Goal: Transaction & Acquisition: Obtain resource

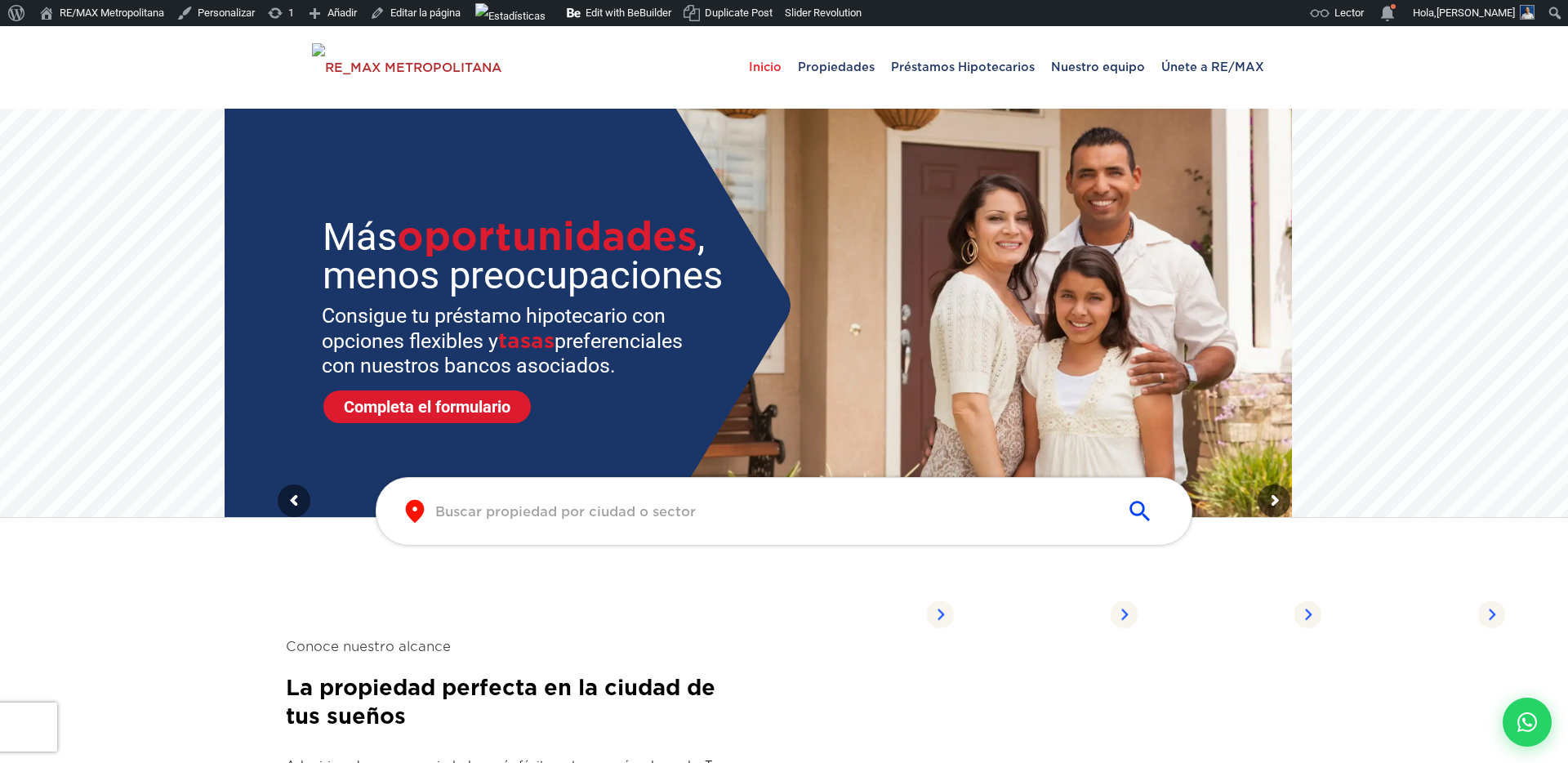
scroll to position [81, 0]
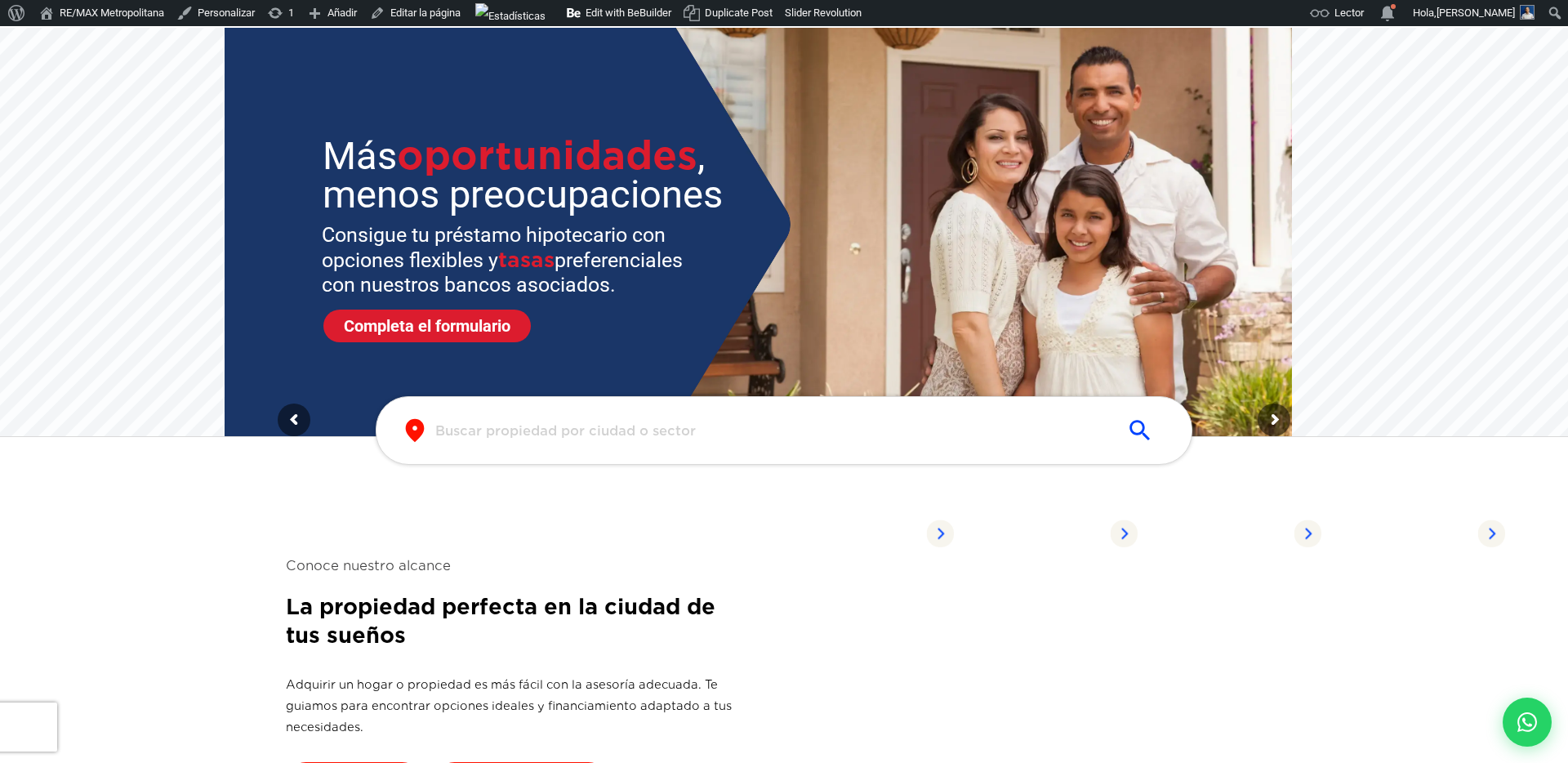
click at [644, 430] on input "text" at bounding box center [771, 431] width 672 height 18
type input "la romana"
click at [706, 511] on span "LA ROMANA" at bounding box center [784, 504] width 691 height 19
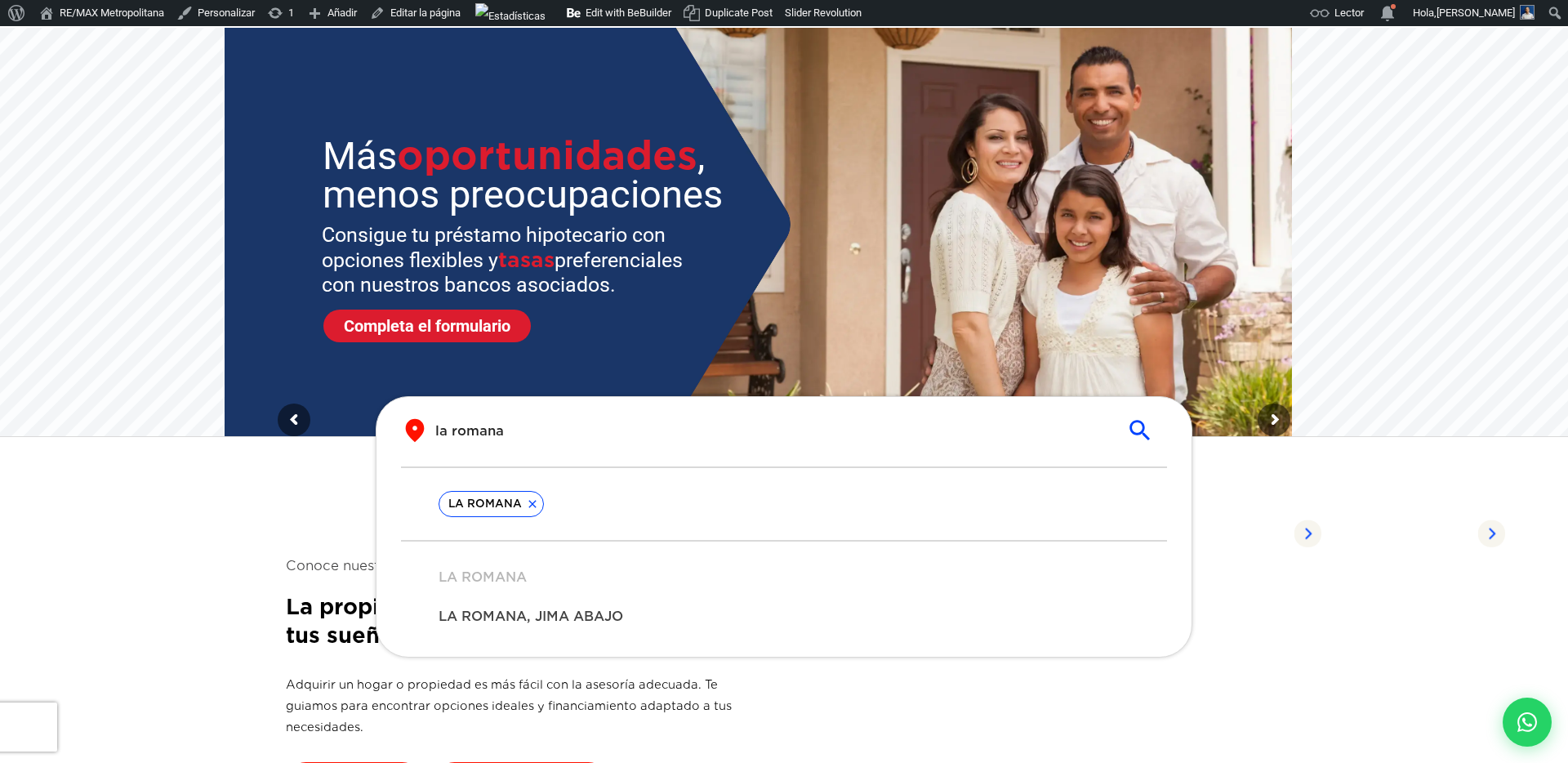
click at [1145, 430] on icon "submit" at bounding box center [1140, 430] width 28 height 28
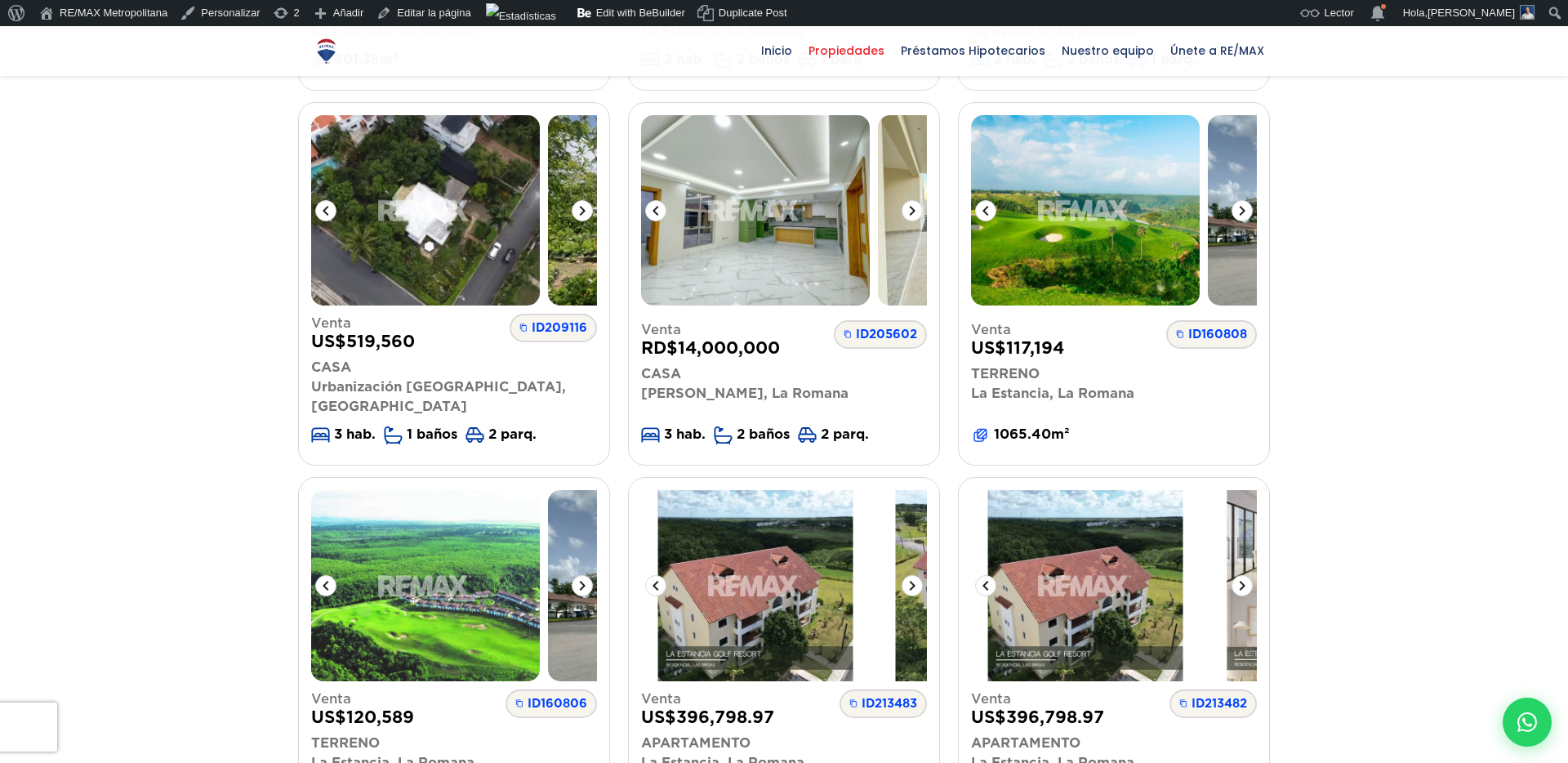
scroll to position [443, 0]
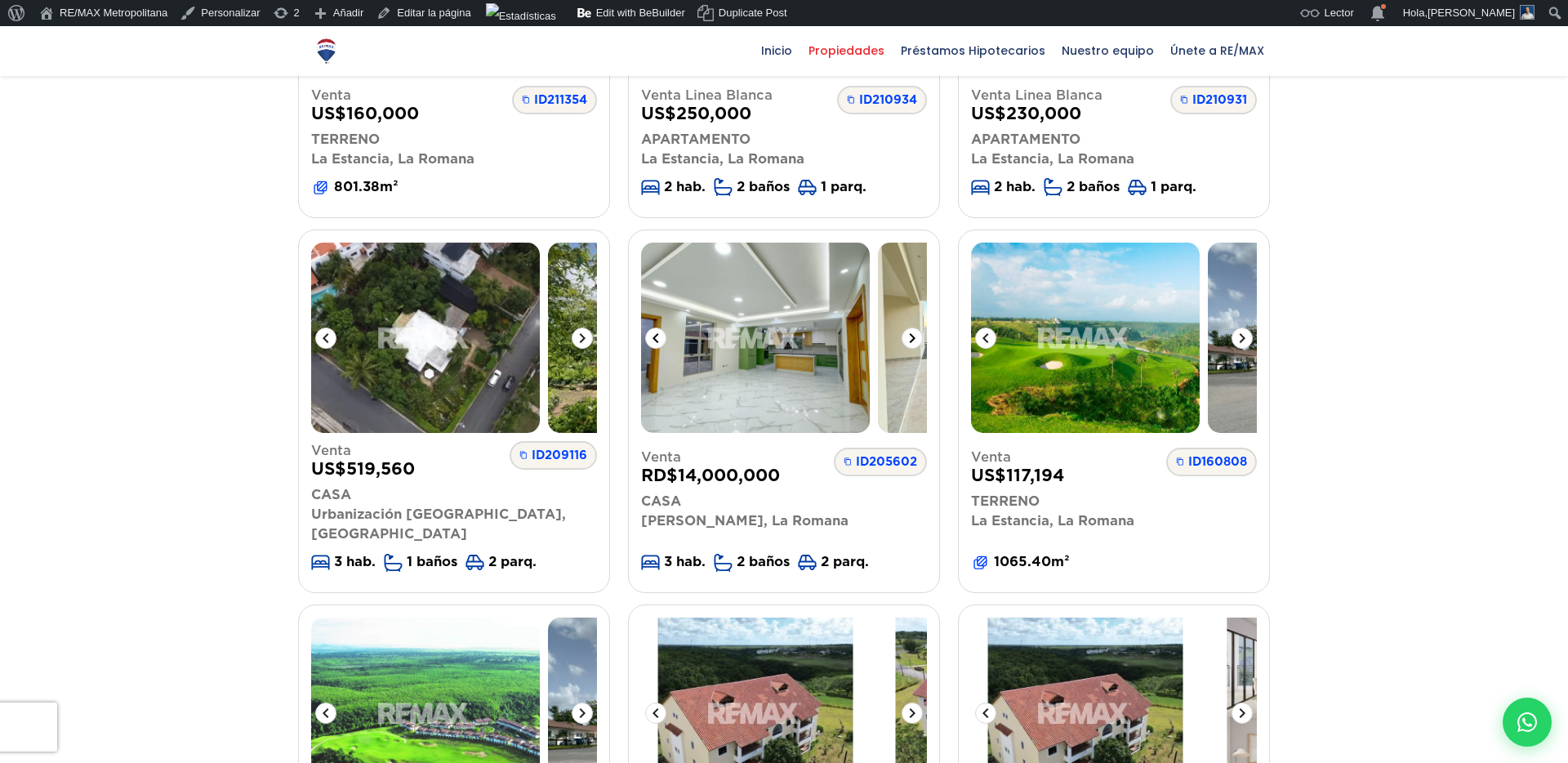
click at [773, 273] on img at bounding box center [755, 337] width 228 height 190
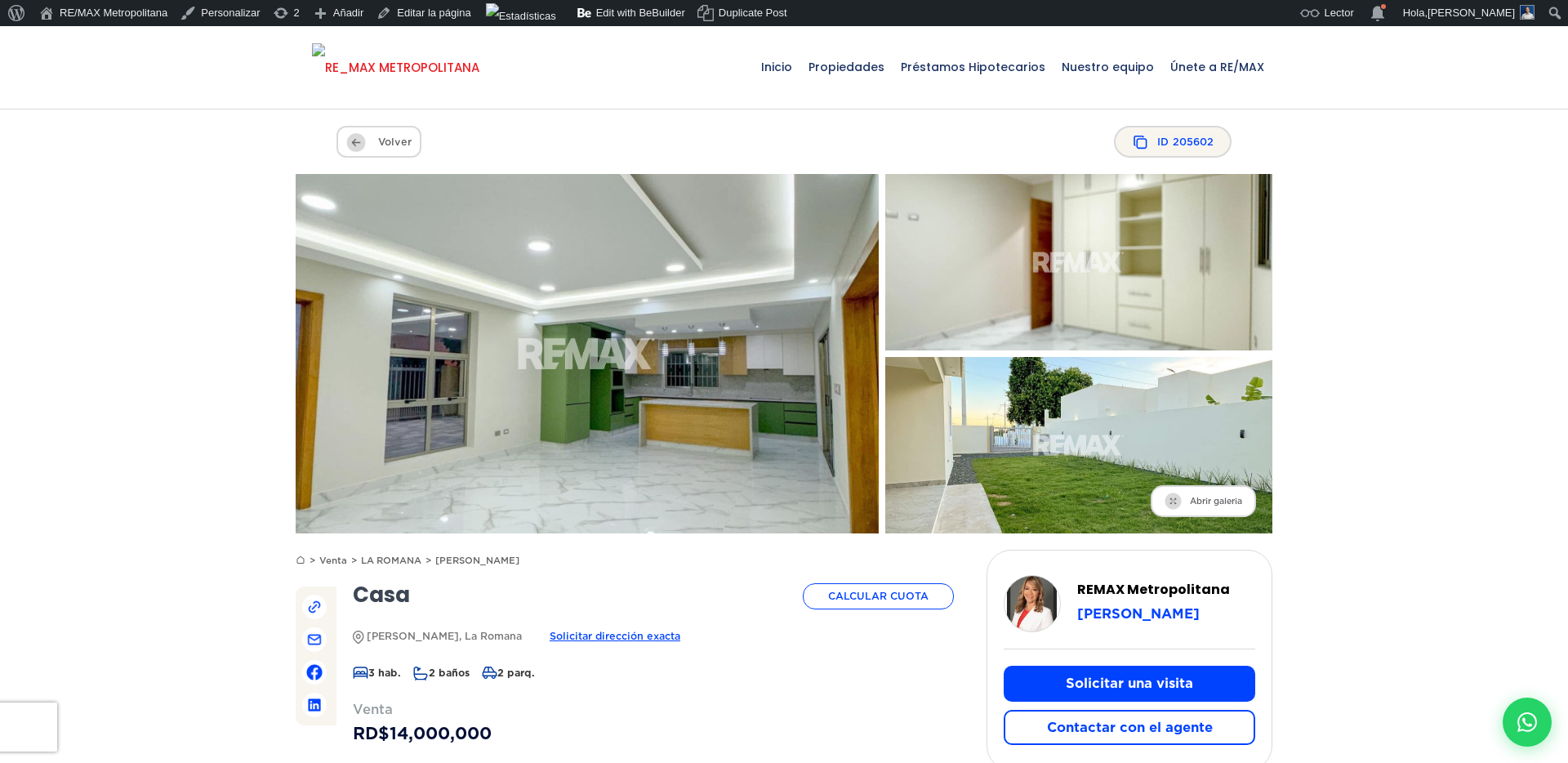
click at [471, 69] on img at bounding box center [396, 68] width 167 height 49
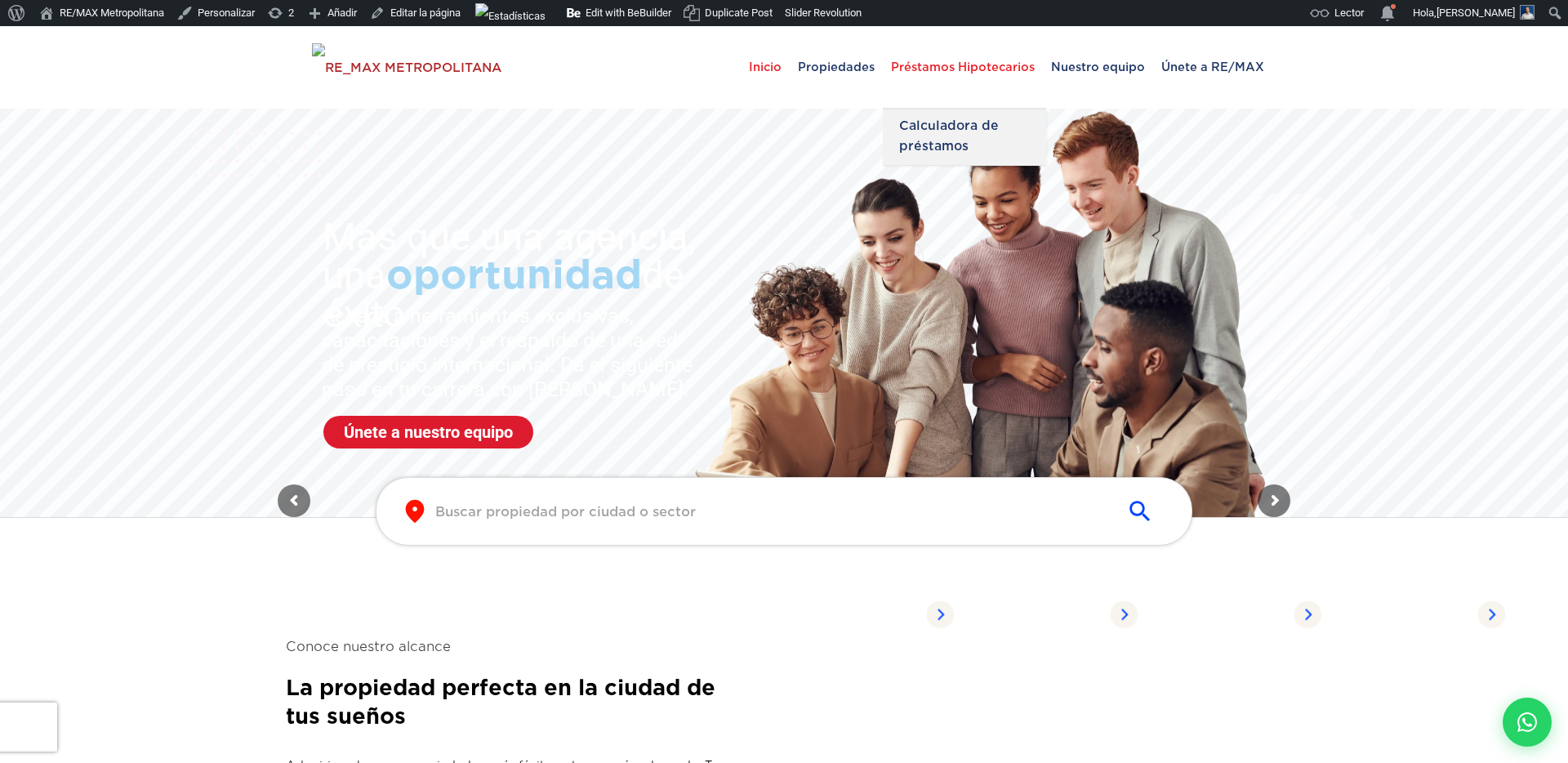
click at [933, 78] on span "Préstamos Hipotecarios" at bounding box center [962, 67] width 160 height 49
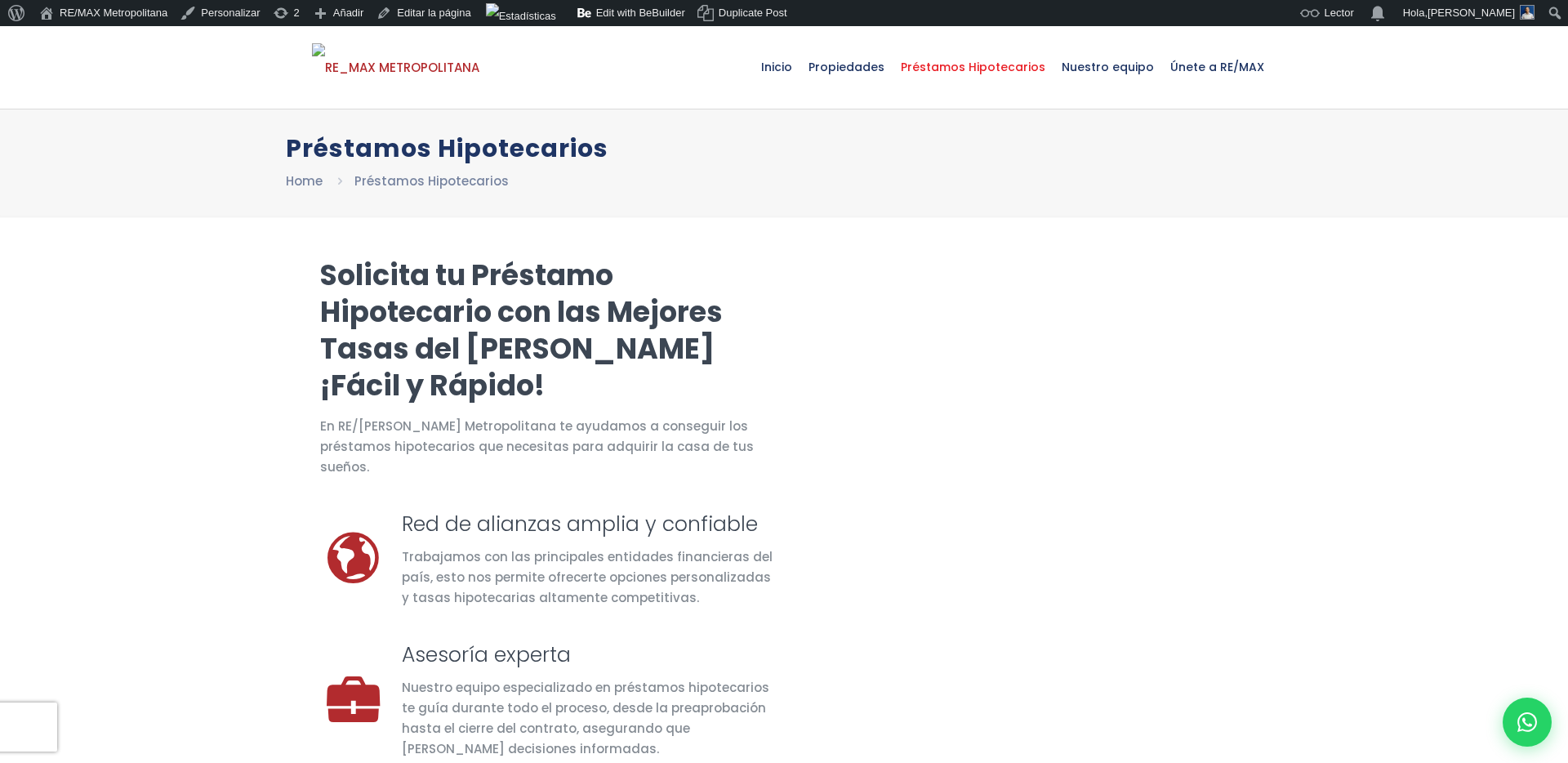
select select "DO"
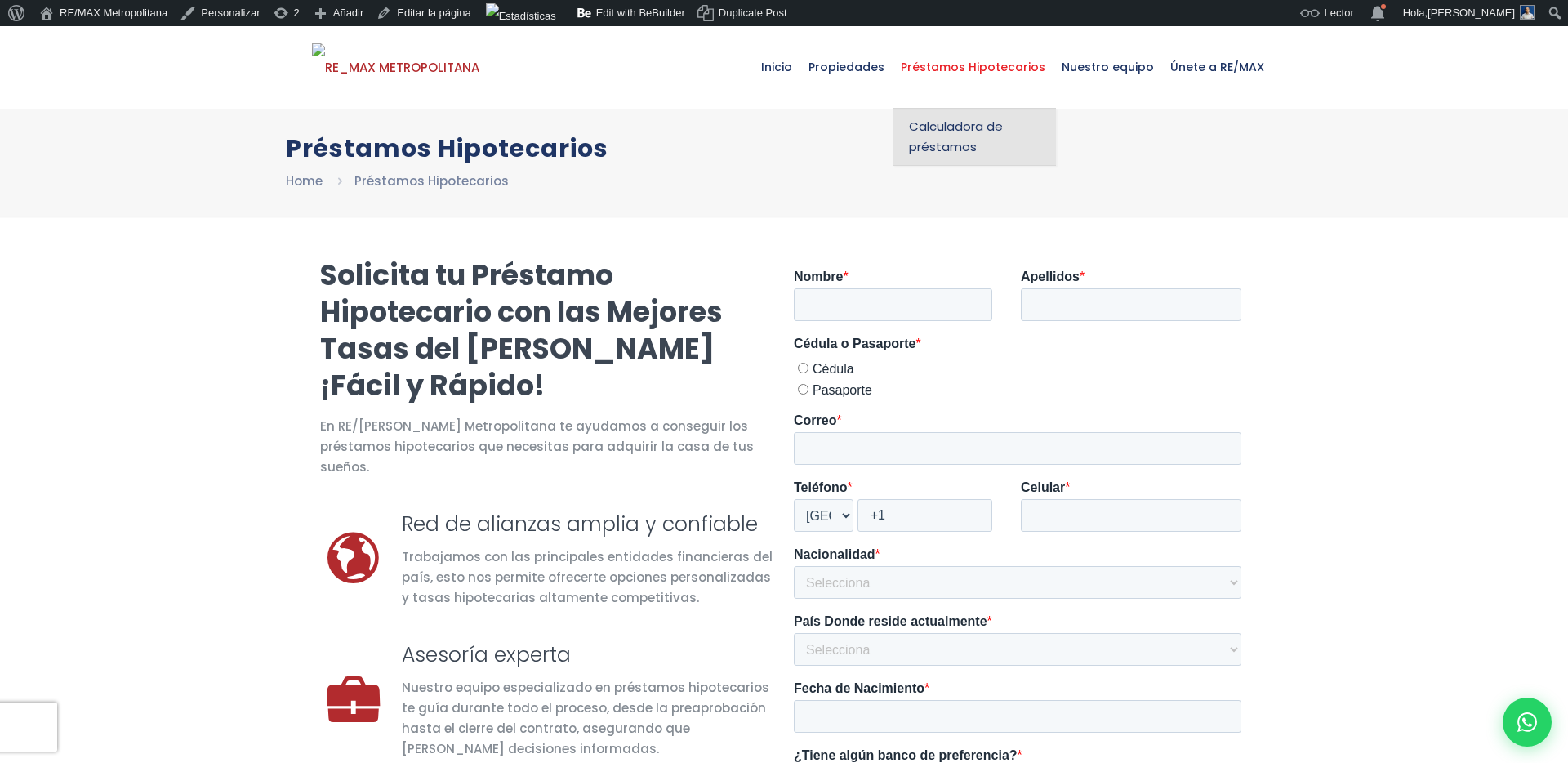
click at [971, 137] on span "Calculadora de préstamos" at bounding box center [975, 136] width 131 height 41
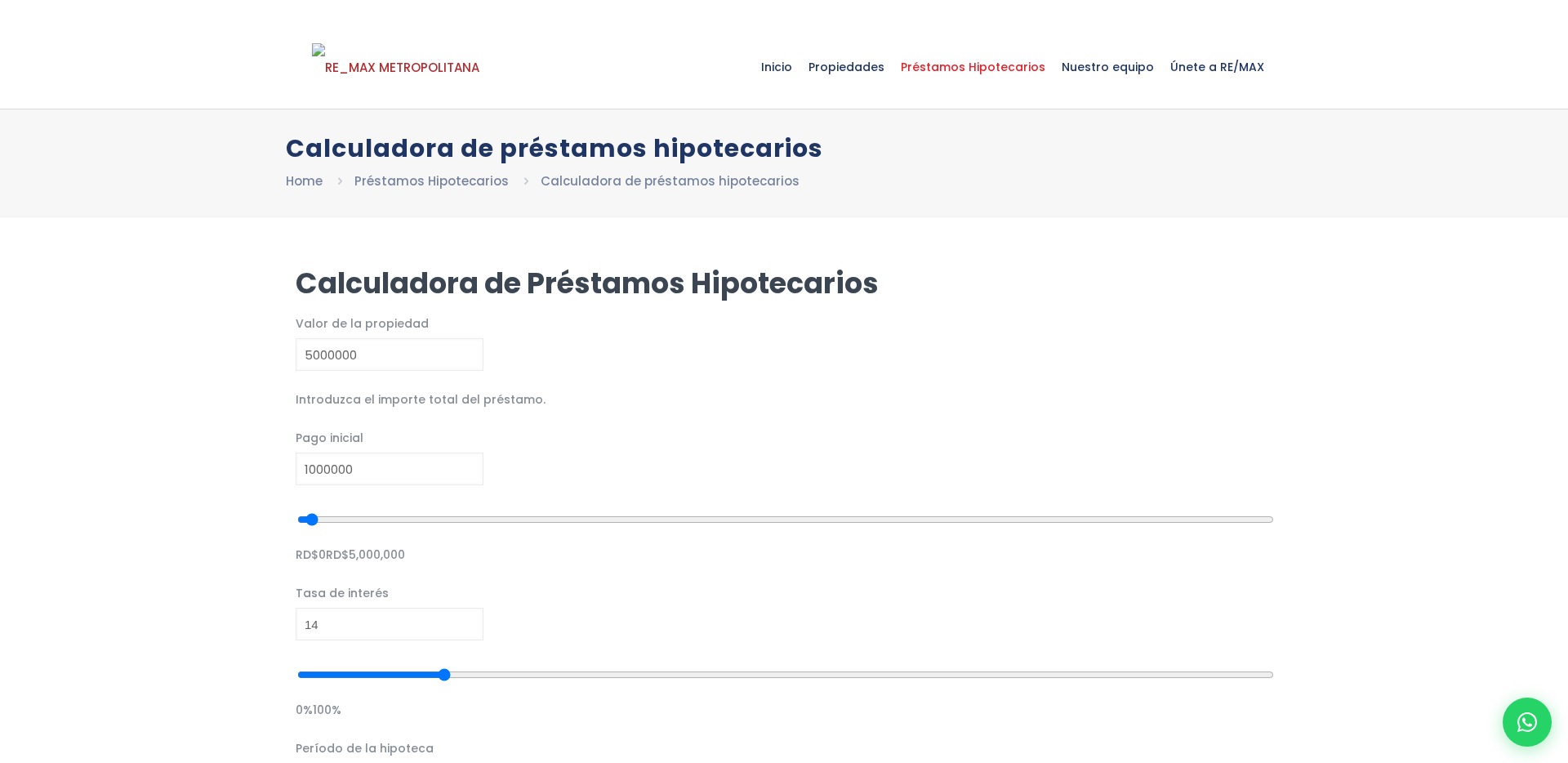
type input "5,000,000"
type input "1,000,000"
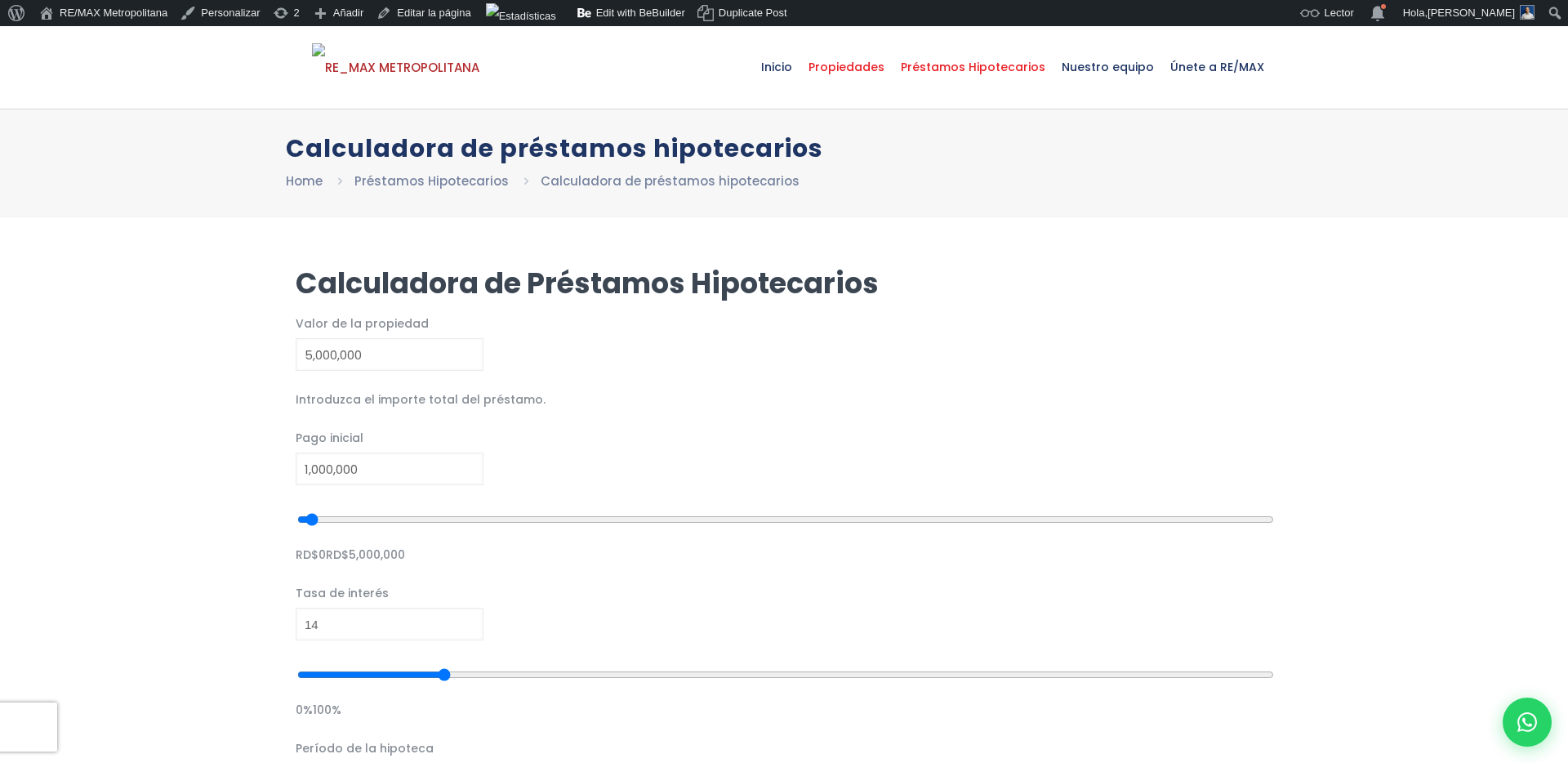
click at [879, 73] on span "Propiedades" at bounding box center [847, 67] width 92 height 49
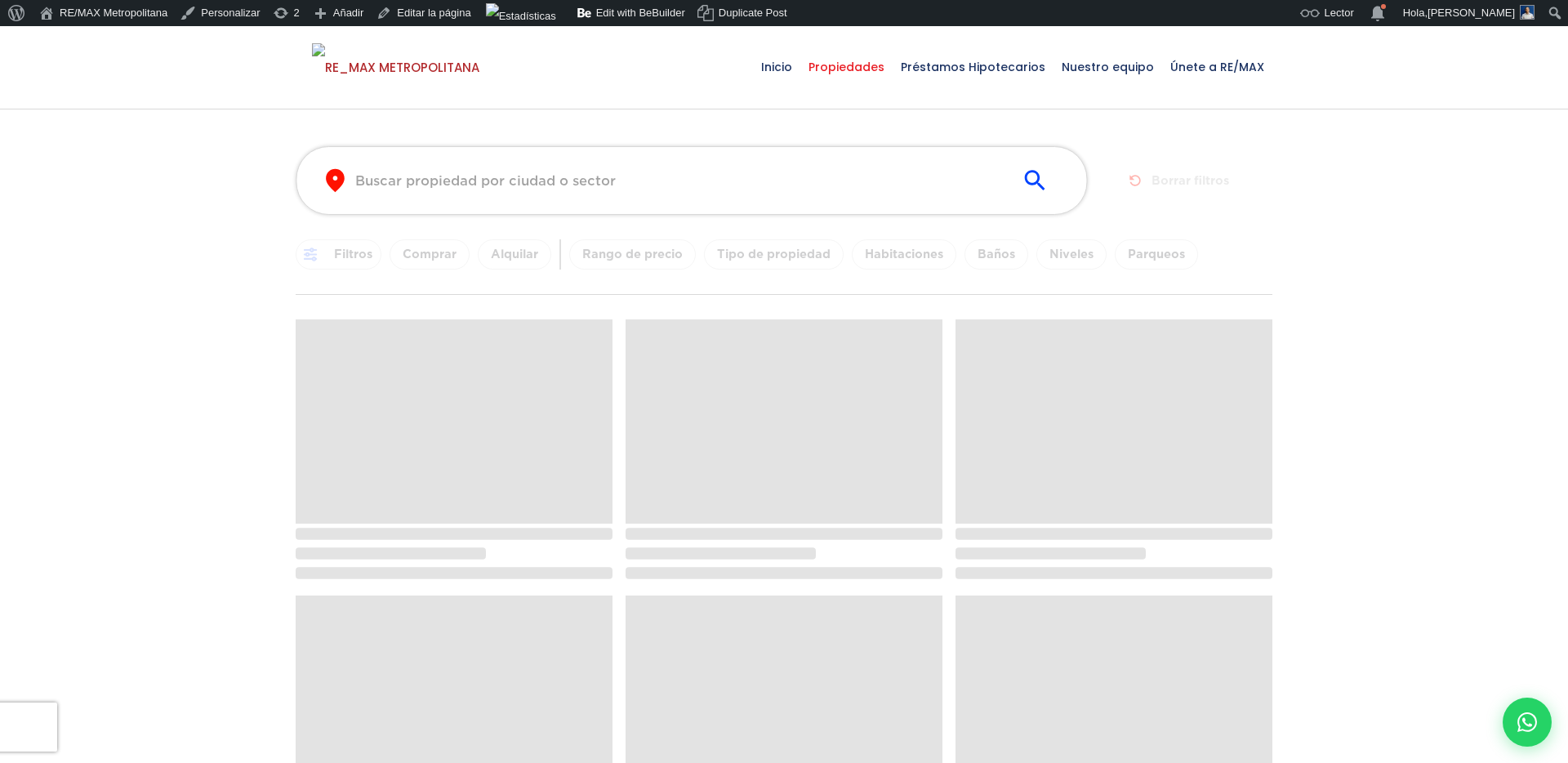
click at [958, 66] on span "Préstamos Hipotecarios" at bounding box center [973, 67] width 161 height 49
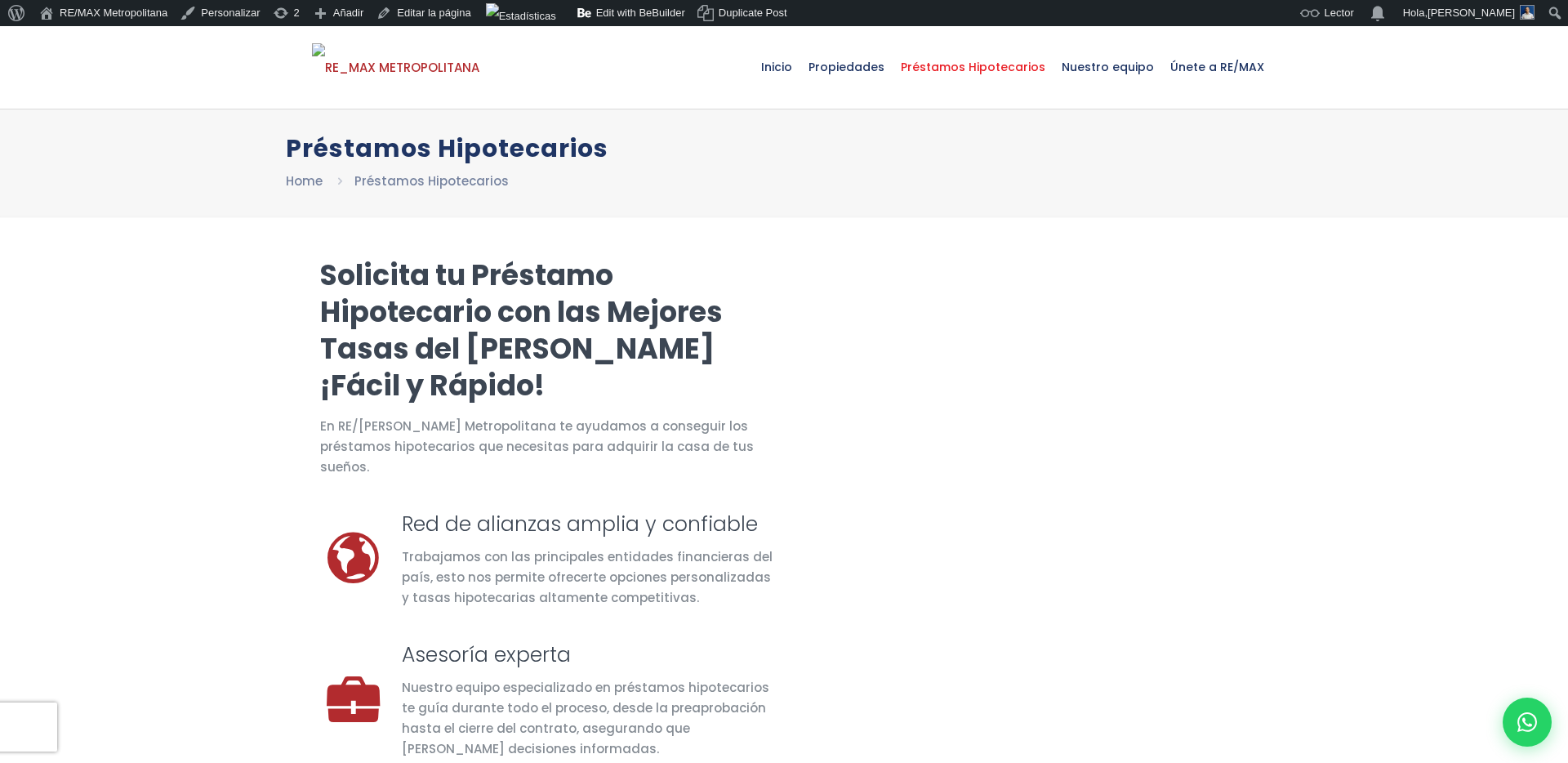
select select "DO"
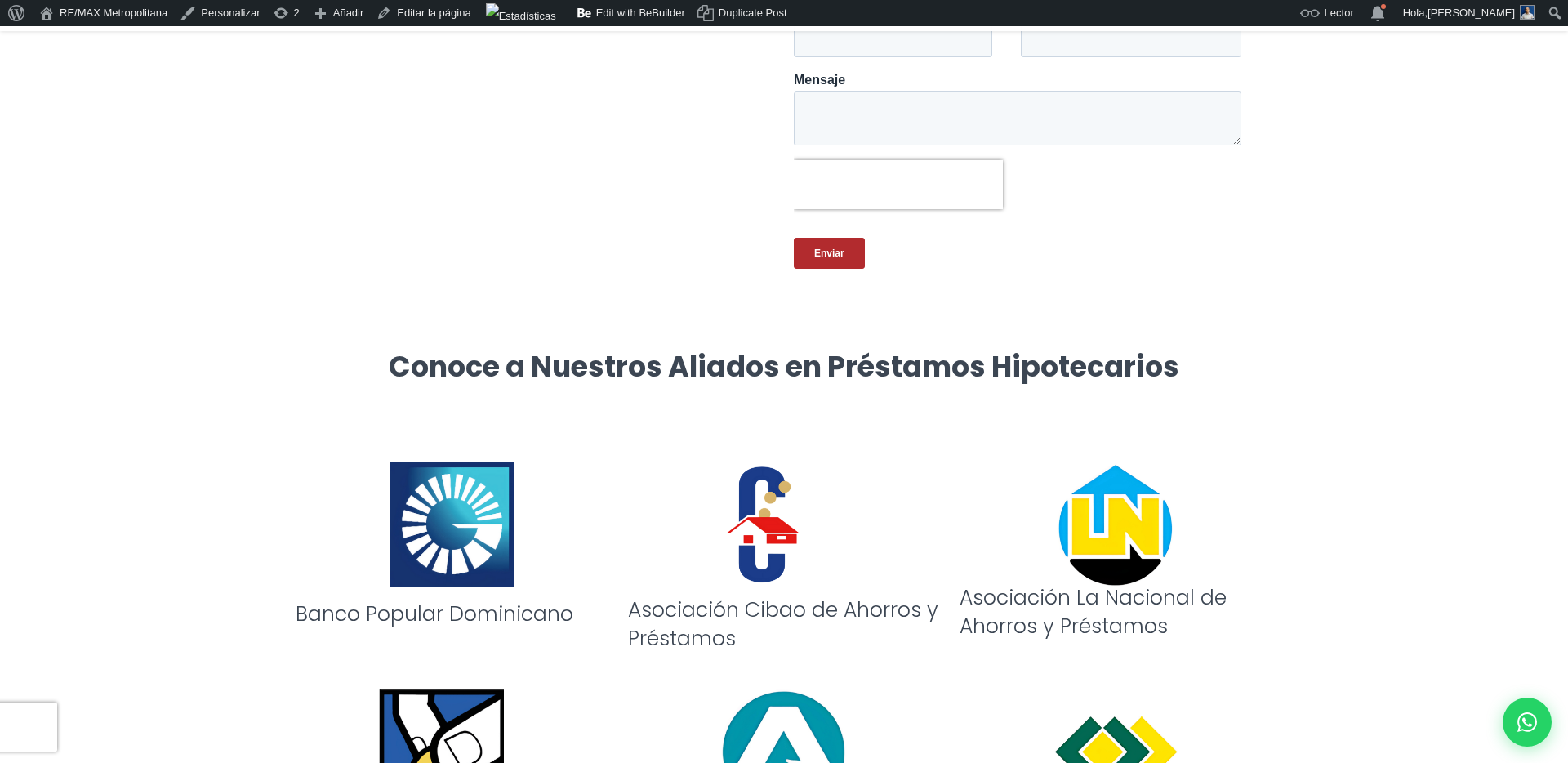
scroll to position [1005, 0]
